Goal: Task Accomplishment & Management: Use online tool/utility

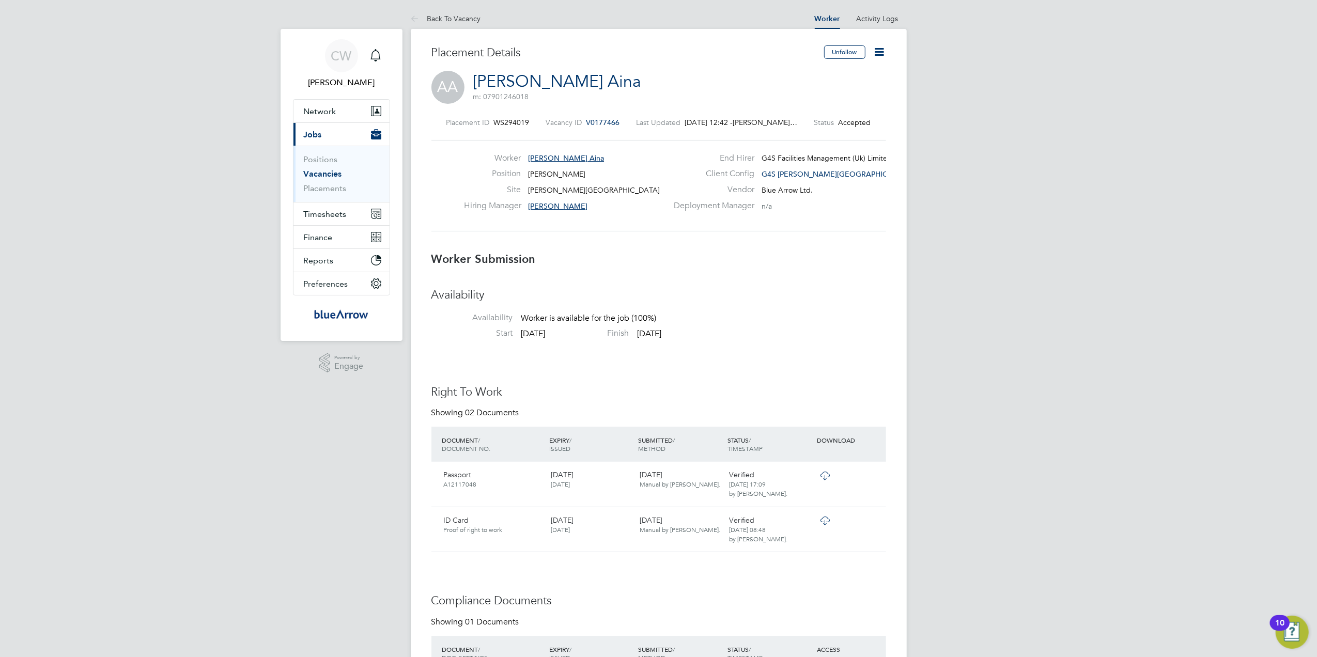
click at [539, 77] on link "[PERSON_NAME] Aina" at bounding box center [557, 81] width 168 height 20
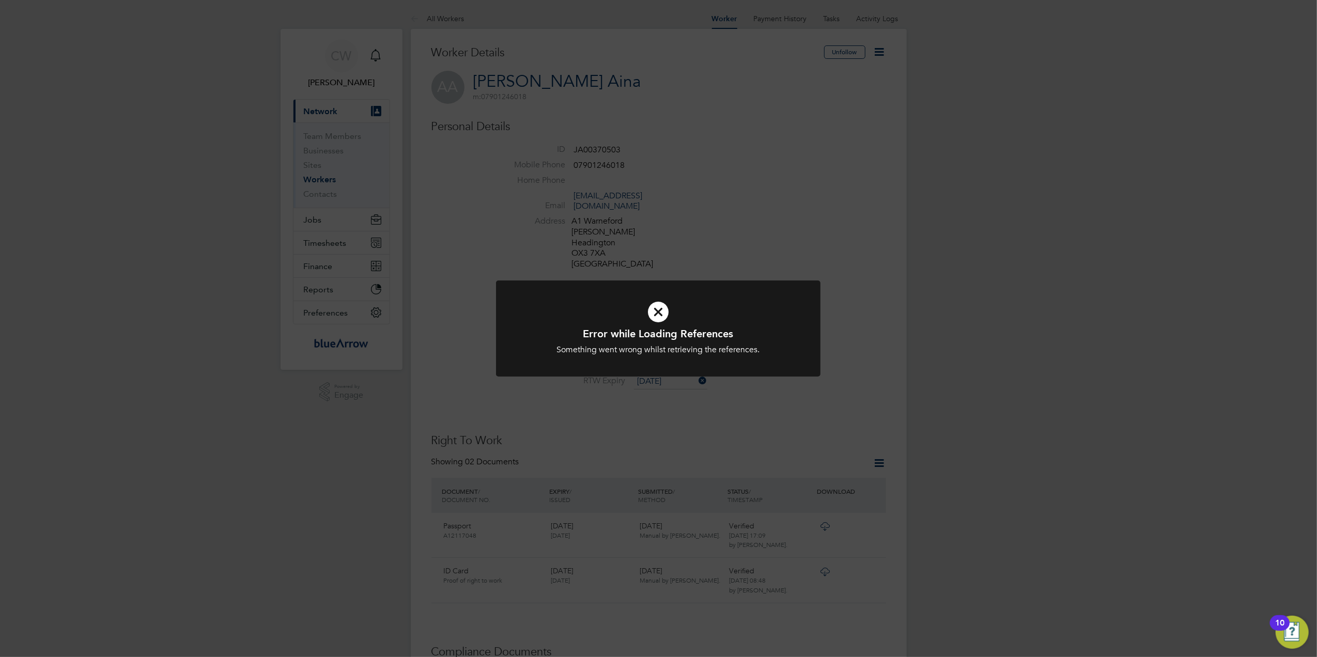
click at [869, 248] on div "Error while Loading References Something went wrong whilst retrieving the refer…" at bounding box center [658, 328] width 1317 height 657
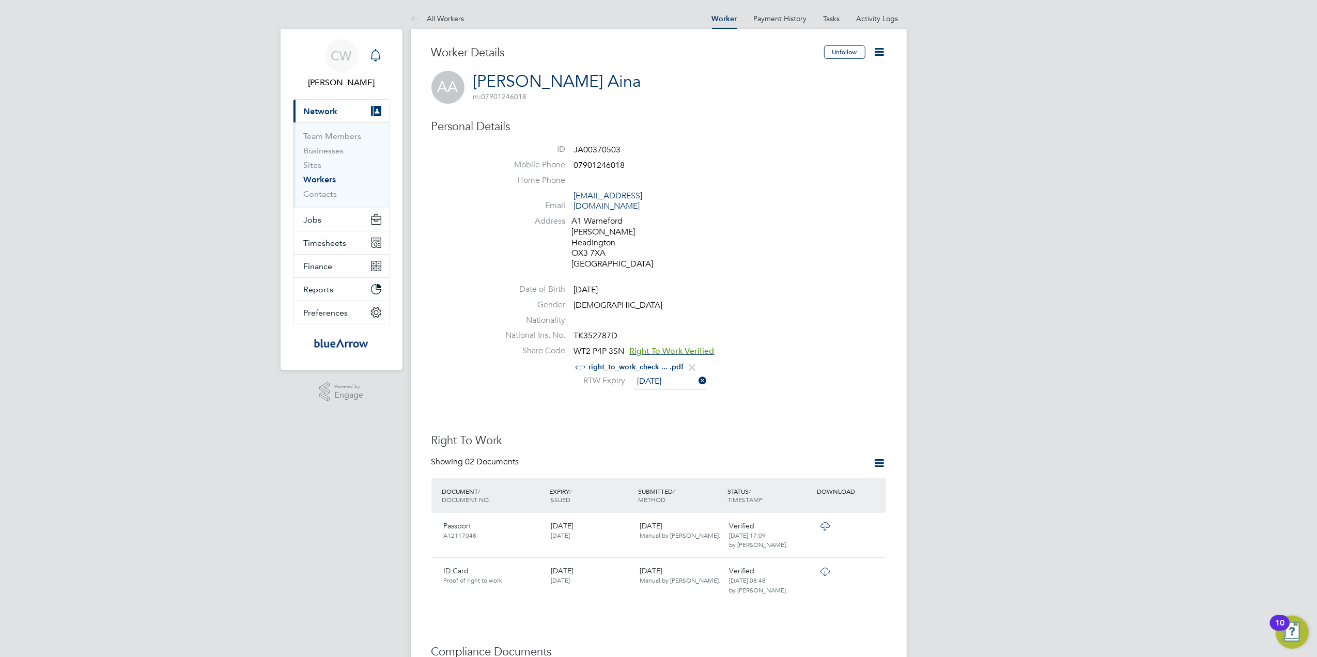
click at [374, 54] on icon "Main navigation" at bounding box center [376, 55] width 12 height 12
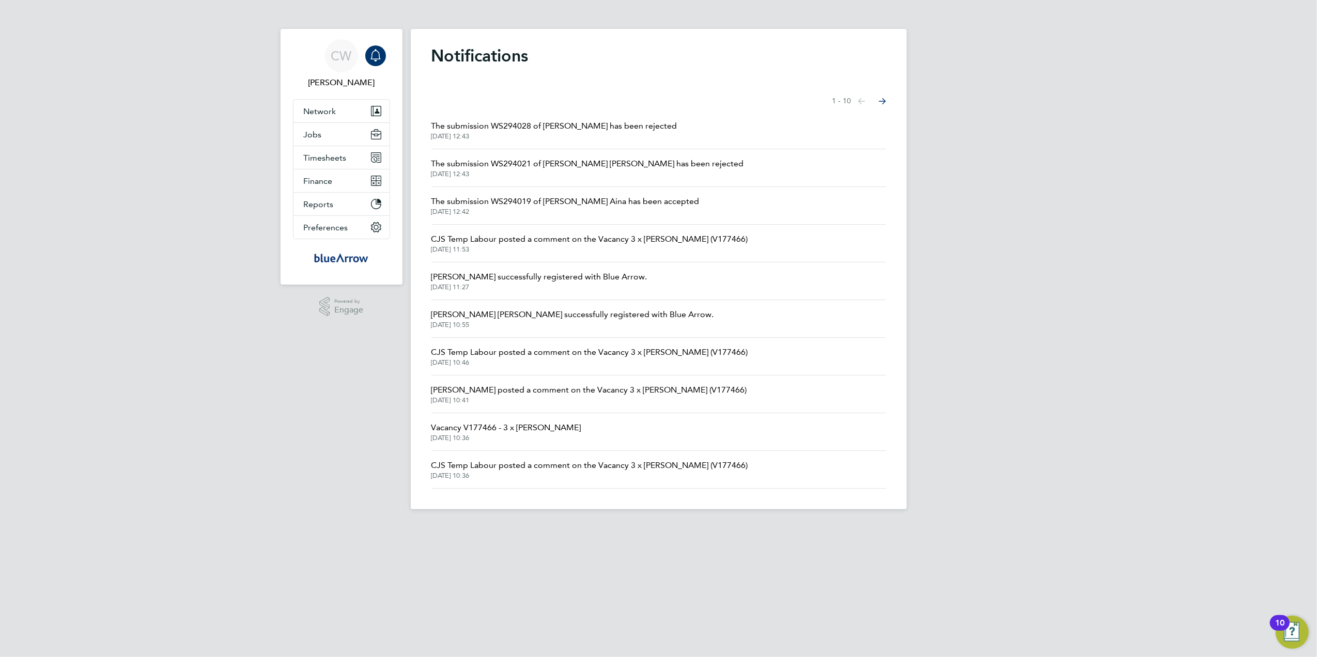
click at [374, 53] on icon "Main navigation" at bounding box center [376, 55] width 12 height 12
click at [379, 50] on icon "Main navigation" at bounding box center [376, 55] width 12 height 12
click at [356, 76] on span "[PERSON_NAME]" at bounding box center [341, 82] width 97 height 12
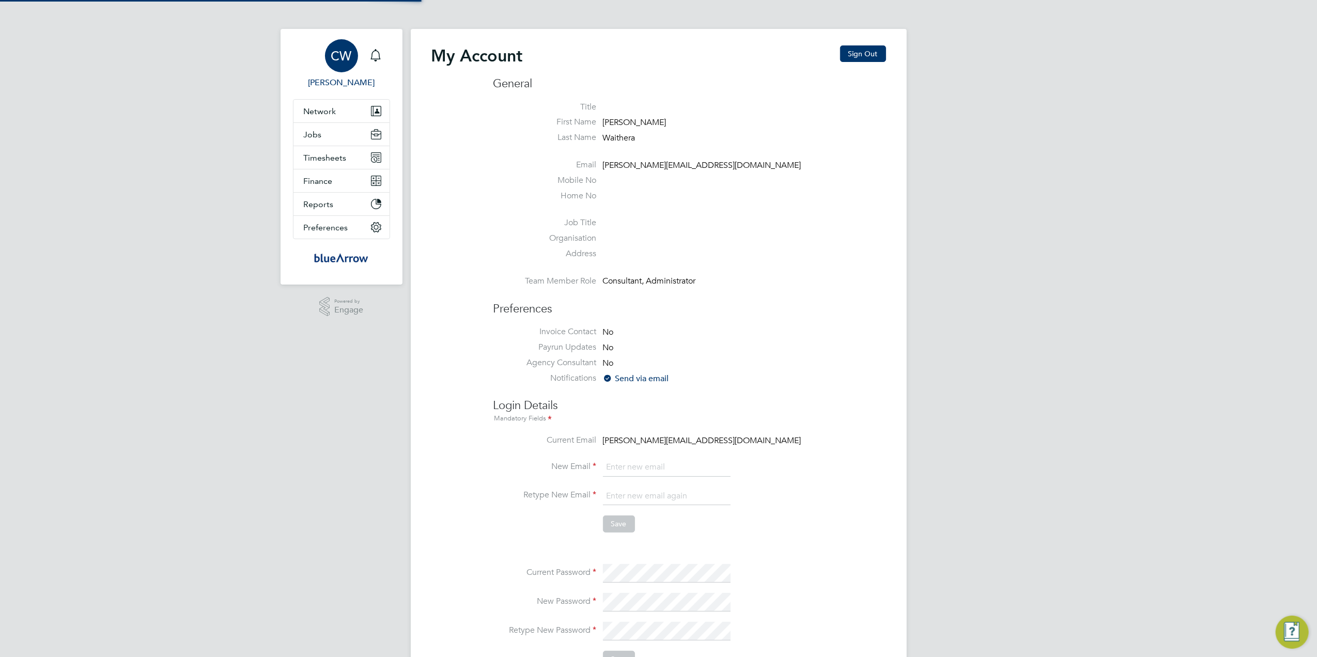
type input "[PERSON_NAME][EMAIL_ADDRESS][DOMAIN_NAME]"
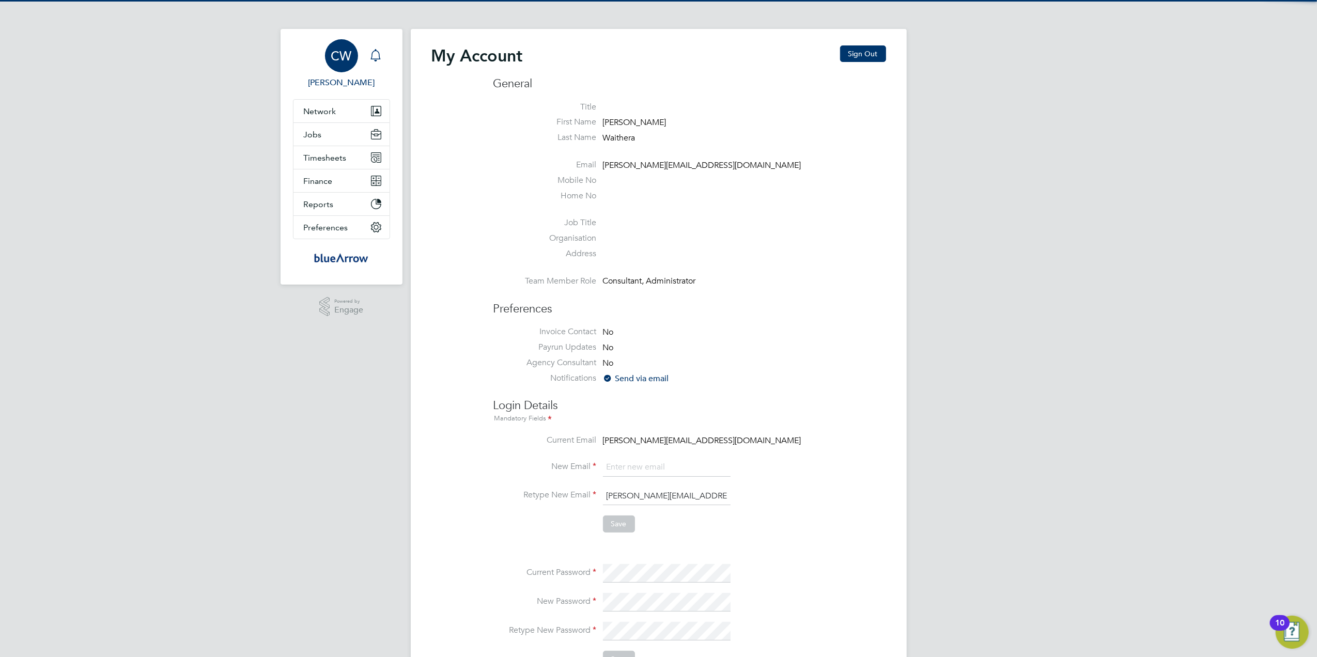
click at [382, 52] on div "Main navigation" at bounding box center [375, 55] width 21 height 21
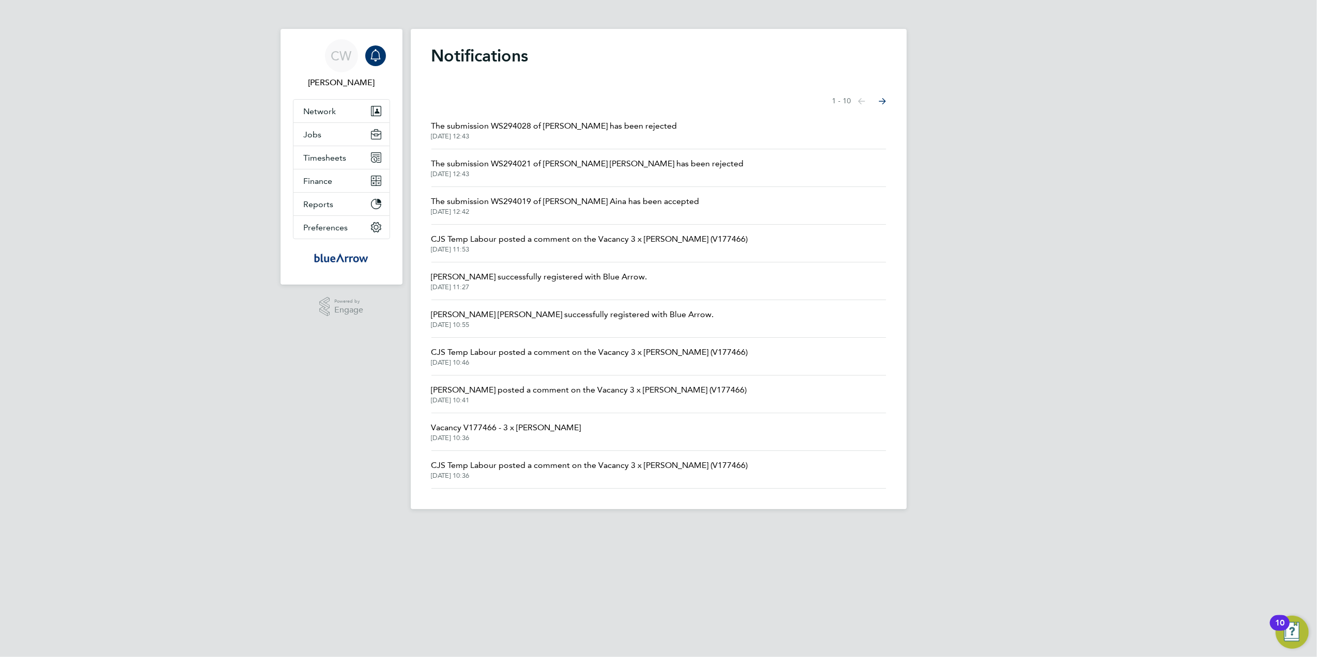
click at [488, 234] on span "CJS Temp Labour posted a comment on the Vacancy 3 x [PERSON_NAME] (V177466)" at bounding box center [590, 239] width 317 height 12
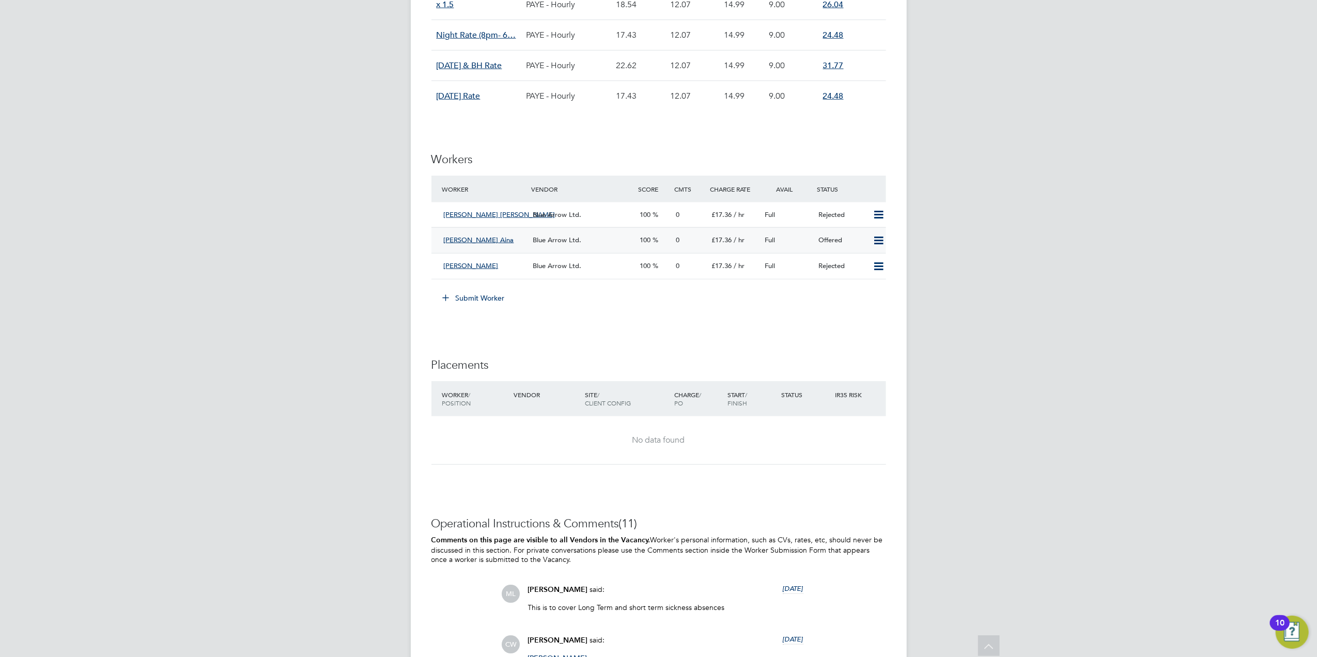
click at [877, 241] on icon at bounding box center [878, 241] width 13 height 8
click at [868, 269] on li "Confirm" at bounding box center [863, 265] width 39 height 14
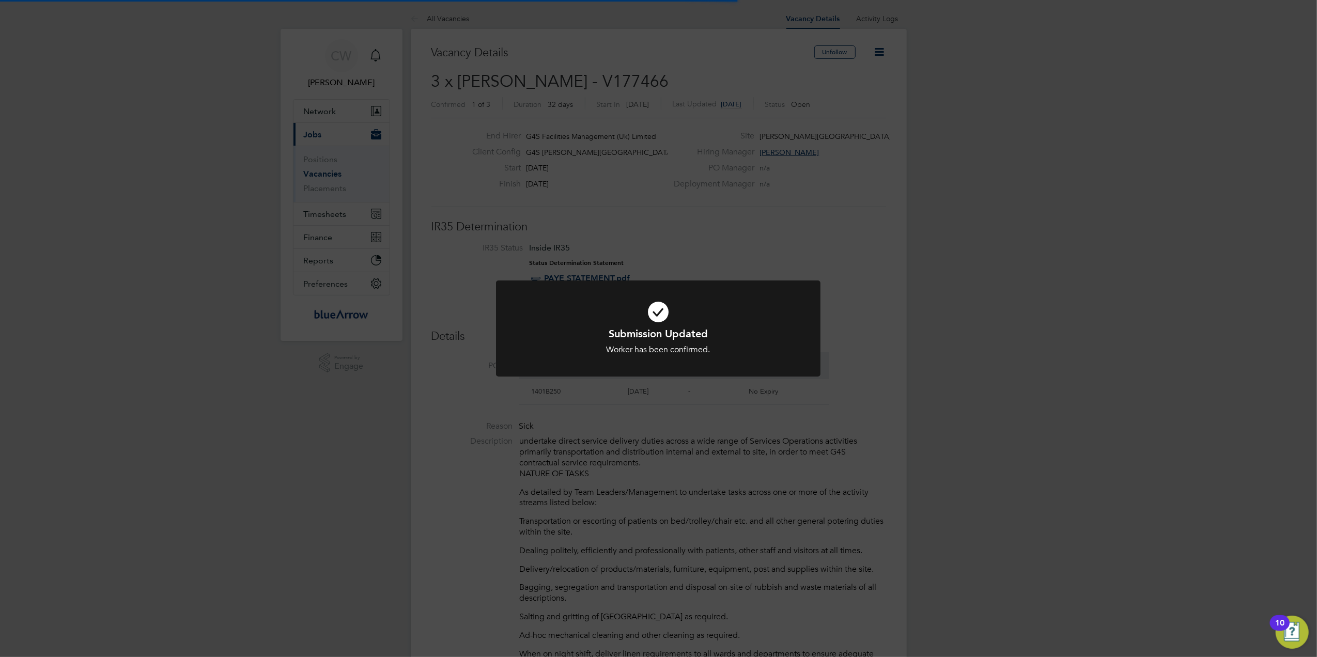
click at [864, 324] on div "Submission Updated Worker has been confirmed. Cancel Okay" at bounding box center [658, 328] width 1317 height 657
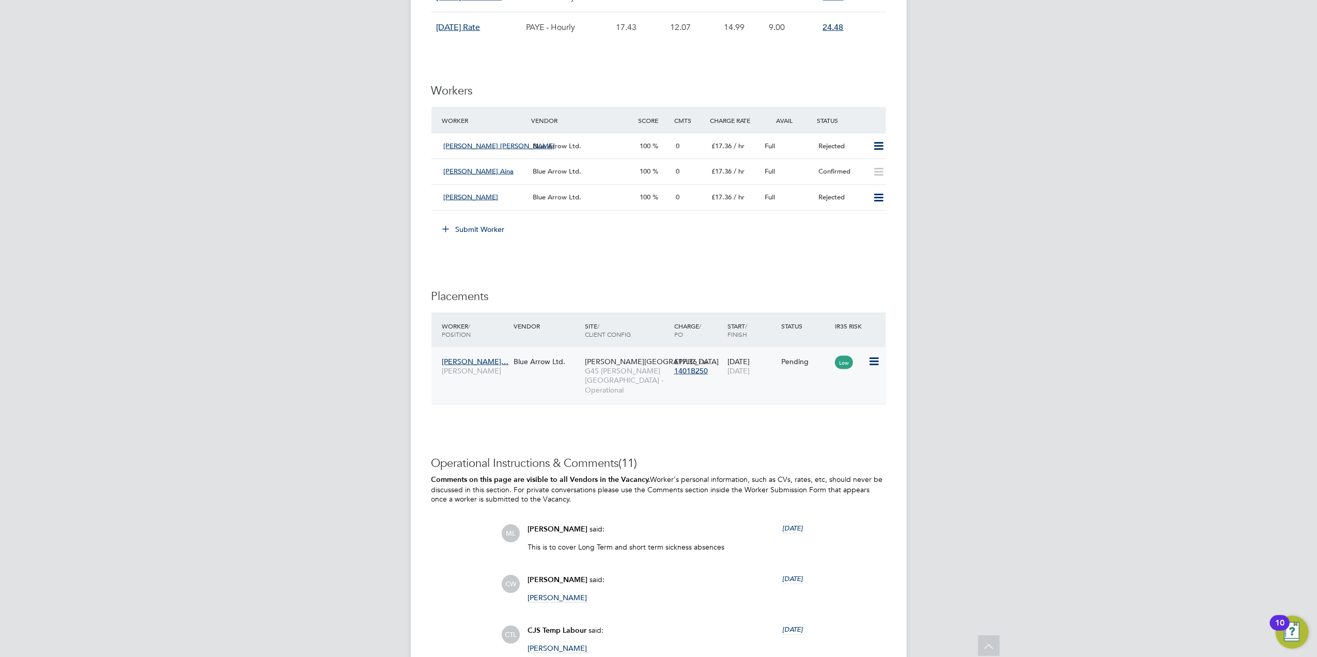
click at [877, 362] on icon at bounding box center [873, 362] width 10 height 12
click at [836, 422] on li "Start" at bounding box center [841, 428] width 73 height 14
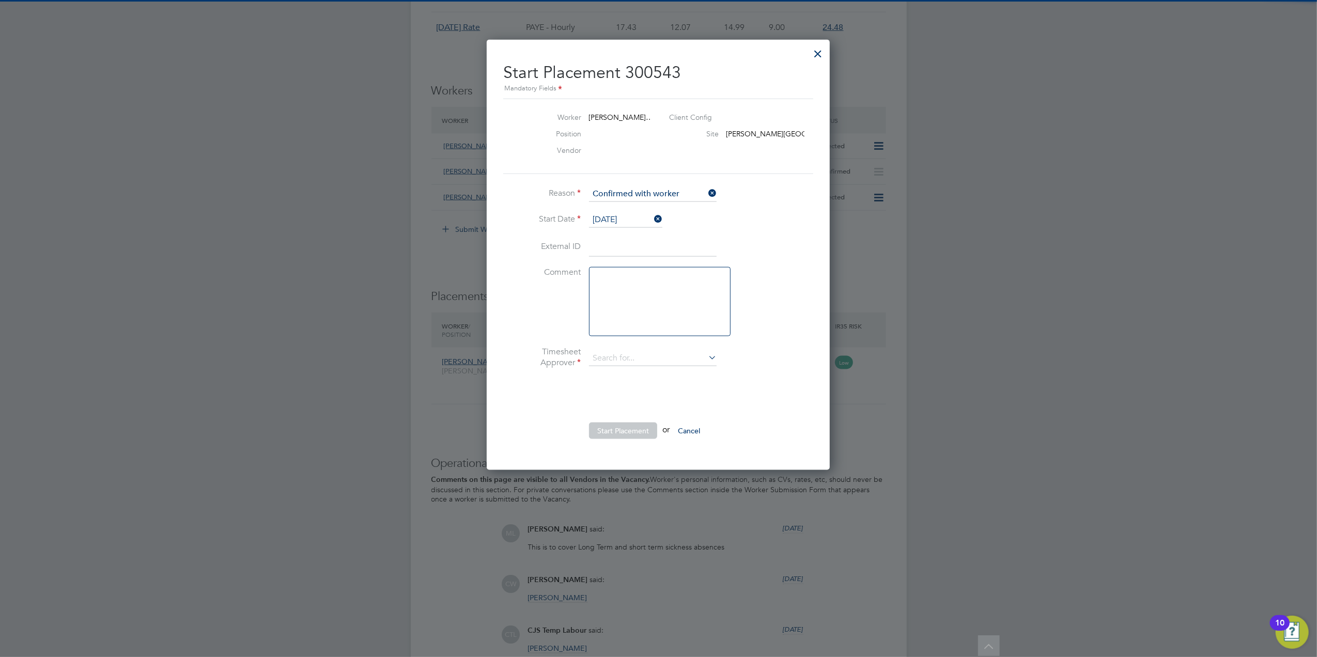
type input "[PERSON_NAME]"
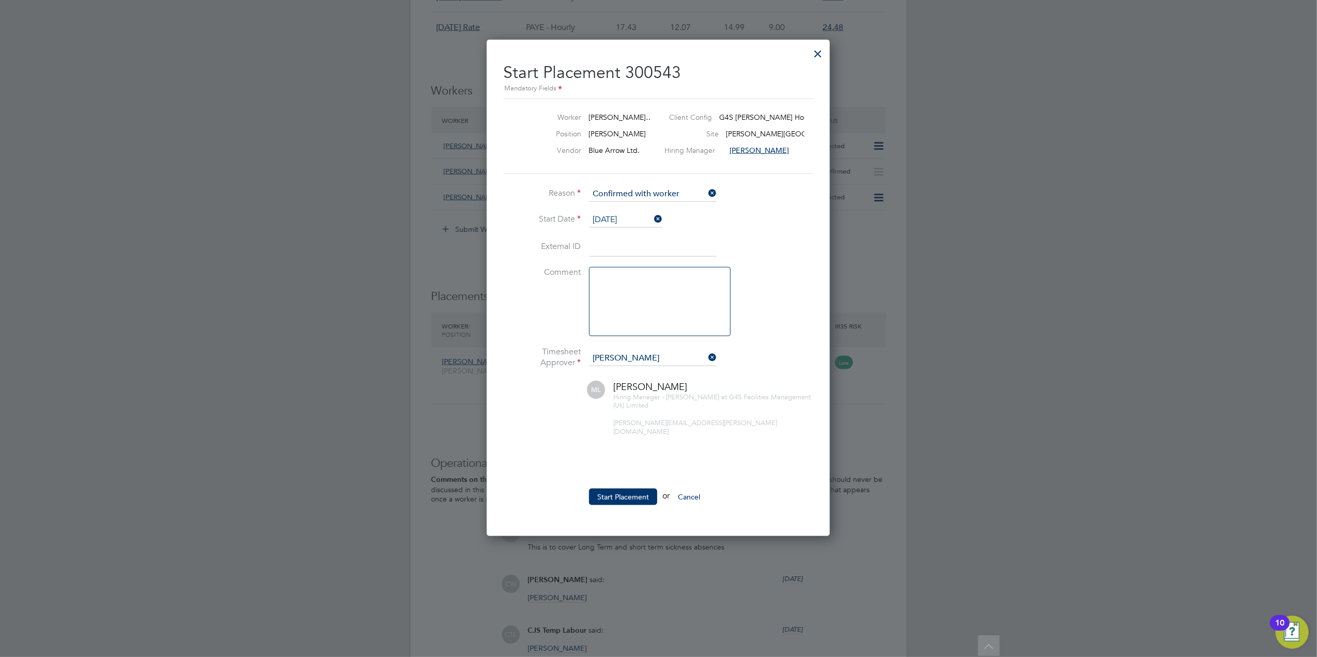
click at [617, 474] on ul "Reason Confirmed with worker Start Date [DATE] External ID Comment Timesheet Ap…" at bounding box center [658, 351] width 310 height 329
click at [619, 489] on button "Start Placement" at bounding box center [623, 497] width 68 height 17
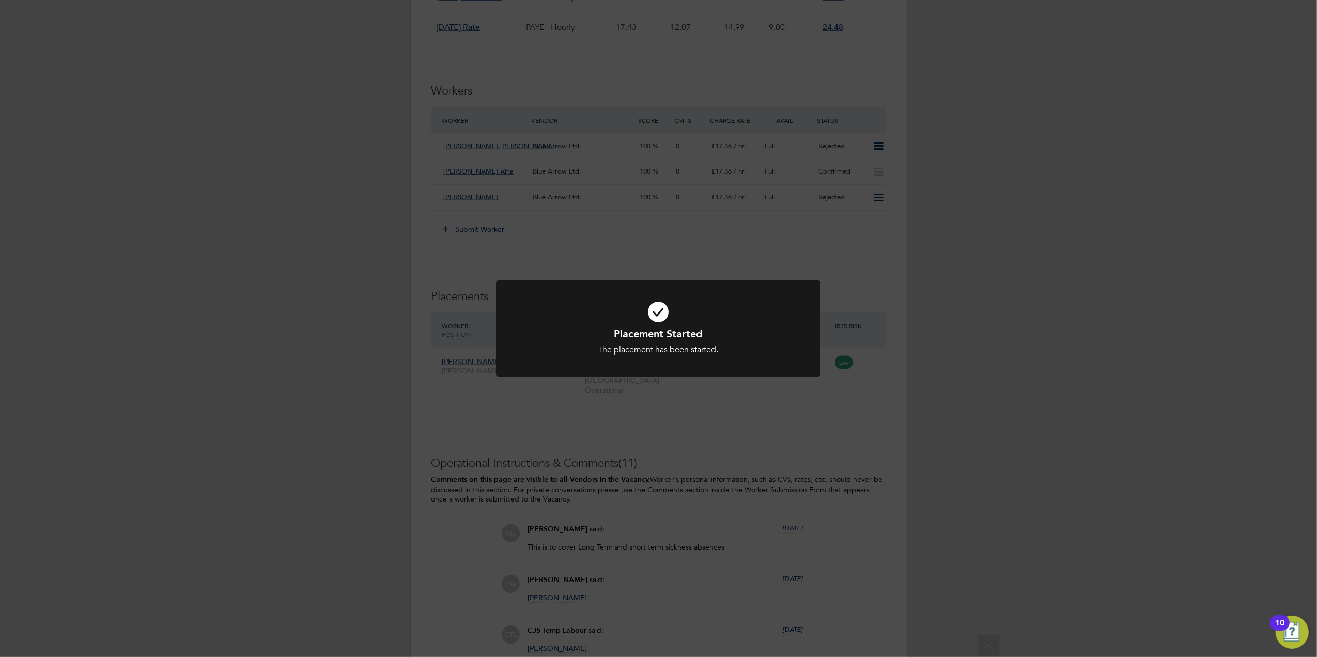
click at [485, 412] on div "Placement Started The placement has been started. Cancel Okay" at bounding box center [658, 328] width 1317 height 657
